Goal: Find specific page/section: Find specific page/section

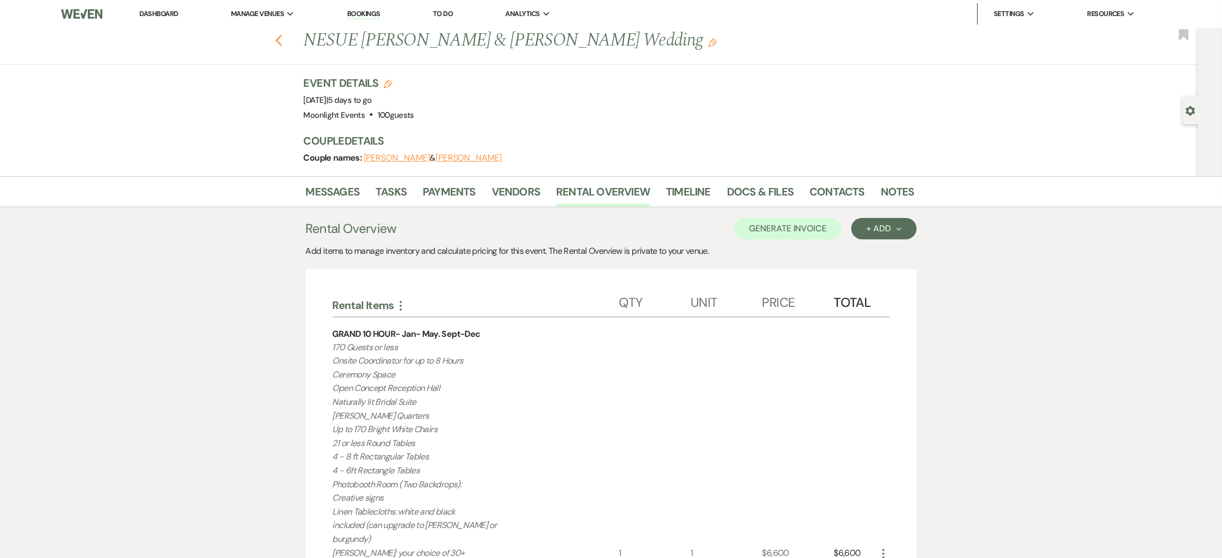
click at [283, 40] on icon "Previous" at bounding box center [279, 40] width 8 height 13
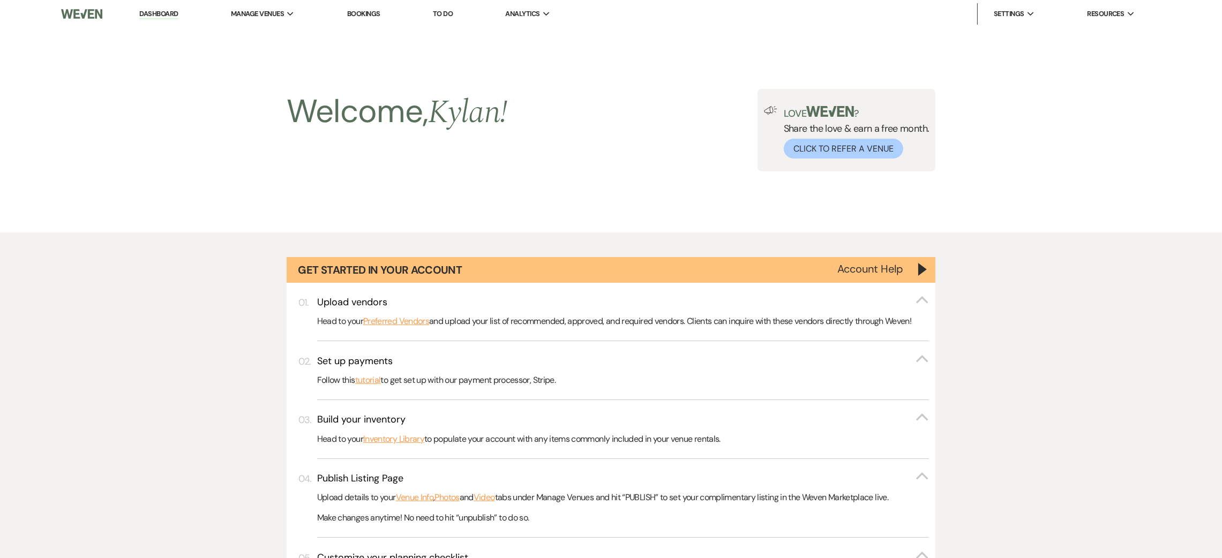
scroll to position [957, 0]
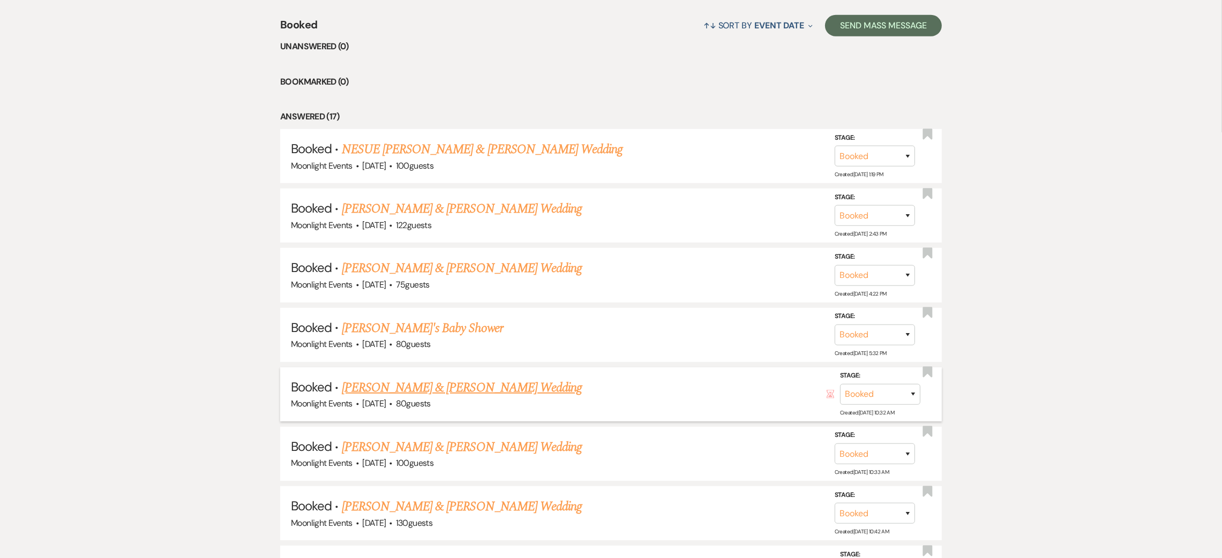
click at [418, 385] on link "[PERSON_NAME] & [PERSON_NAME] Wedding" at bounding box center [462, 387] width 240 height 19
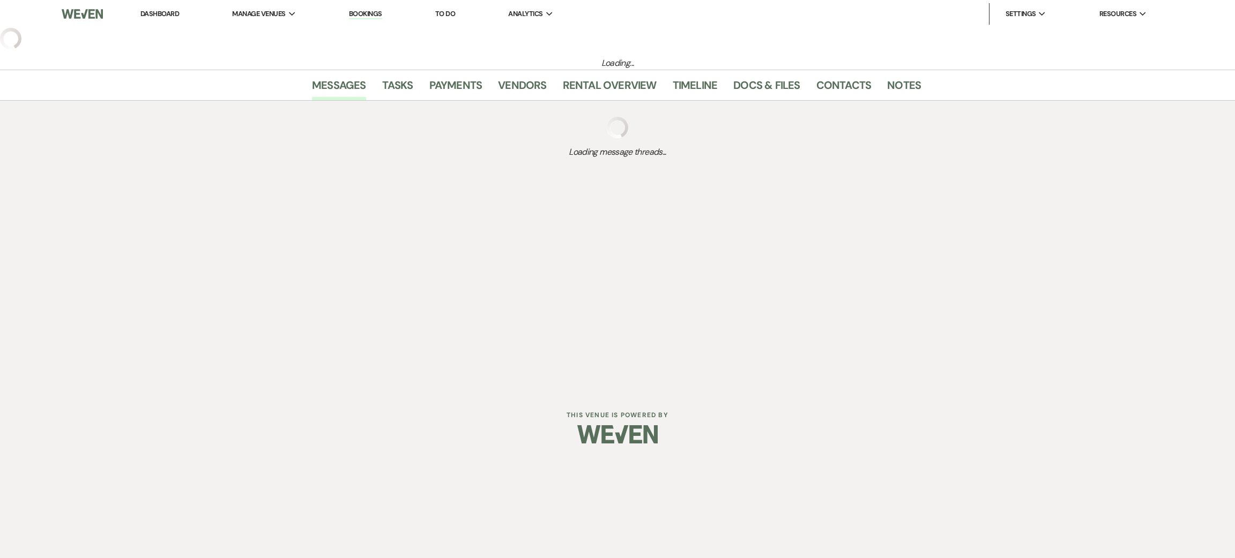
select select "5"
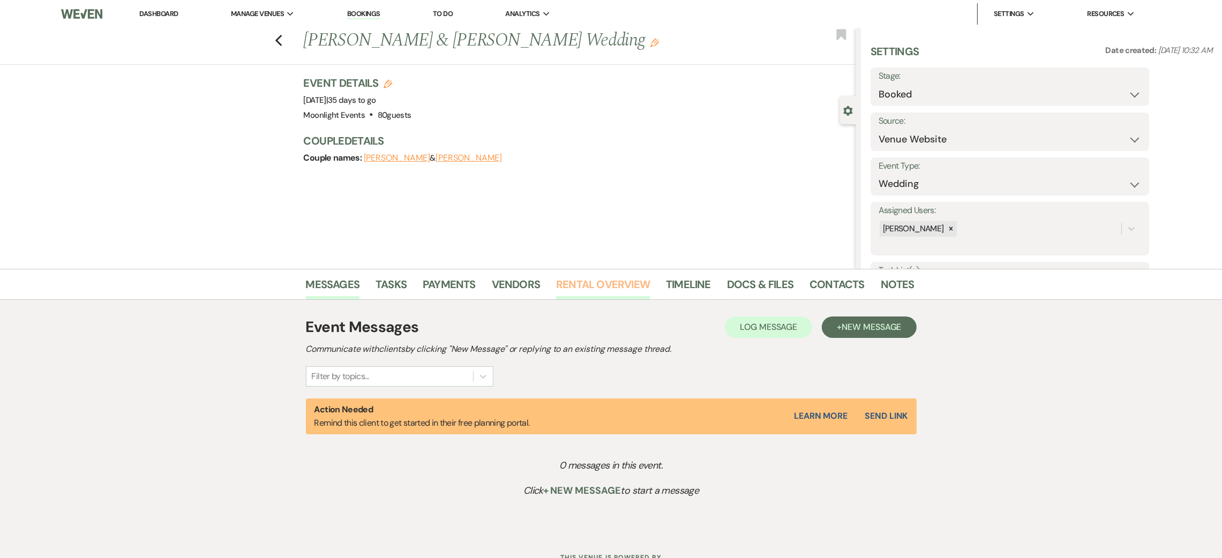
click at [637, 282] on link "Rental Overview" at bounding box center [603, 288] width 94 height 24
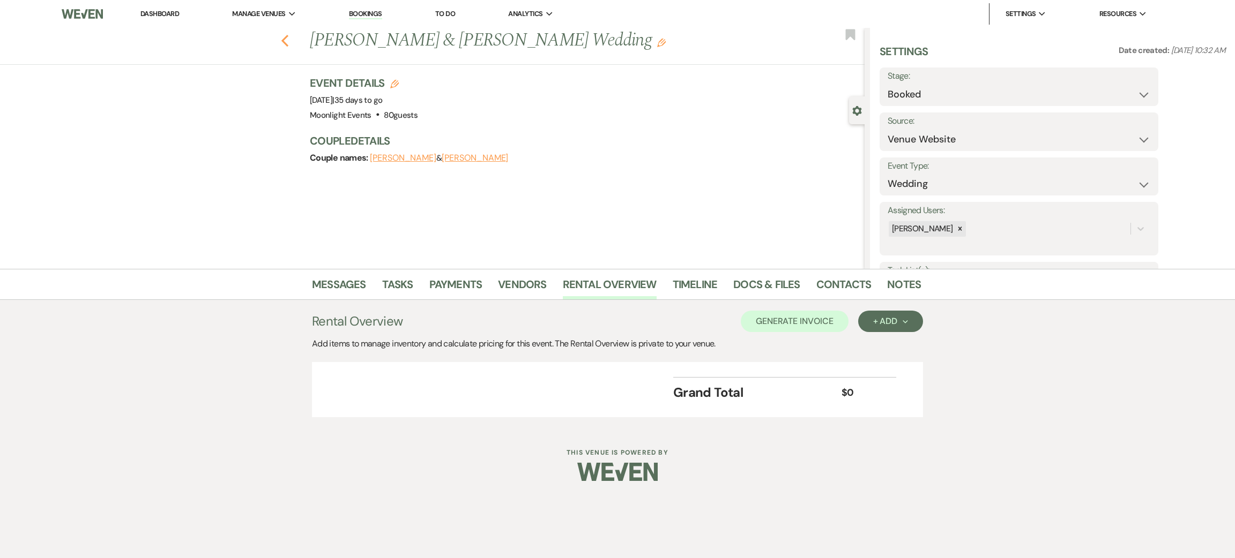
click at [282, 39] on icon "Previous" at bounding box center [285, 40] width 8 height 13
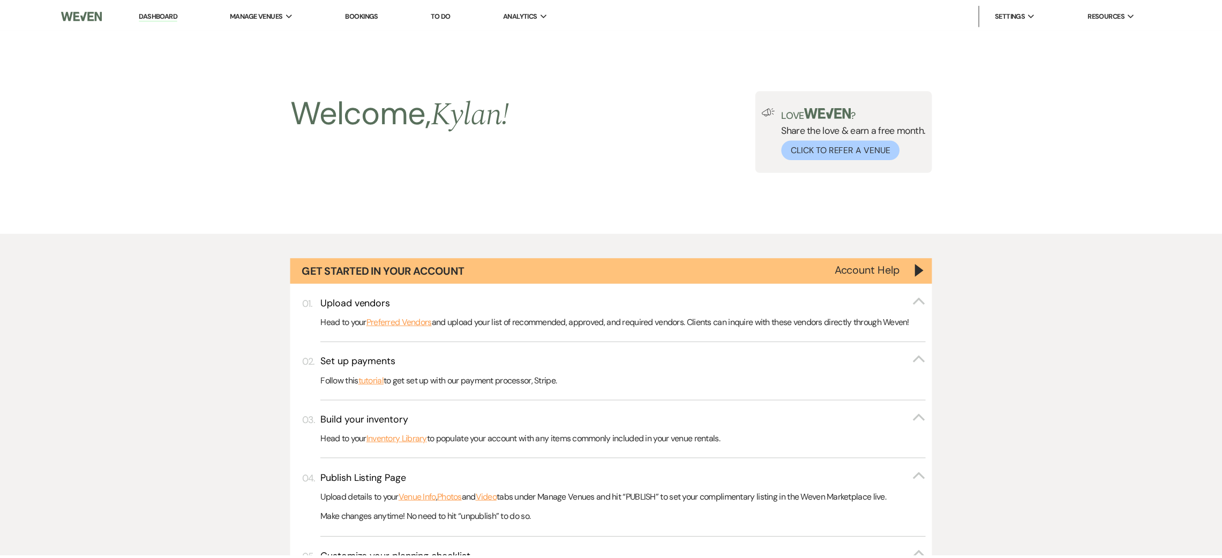
scroll to position [957, 0]
